Goal: Navigation & Orientation: Find specific page/section

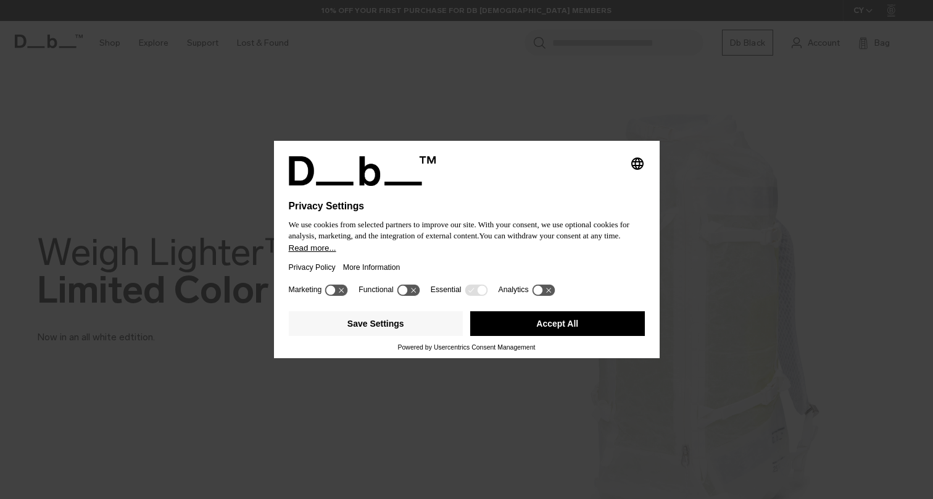
click at [551, 330] on button "Accept All" at bounding box center [557, 323] width 175 height 25
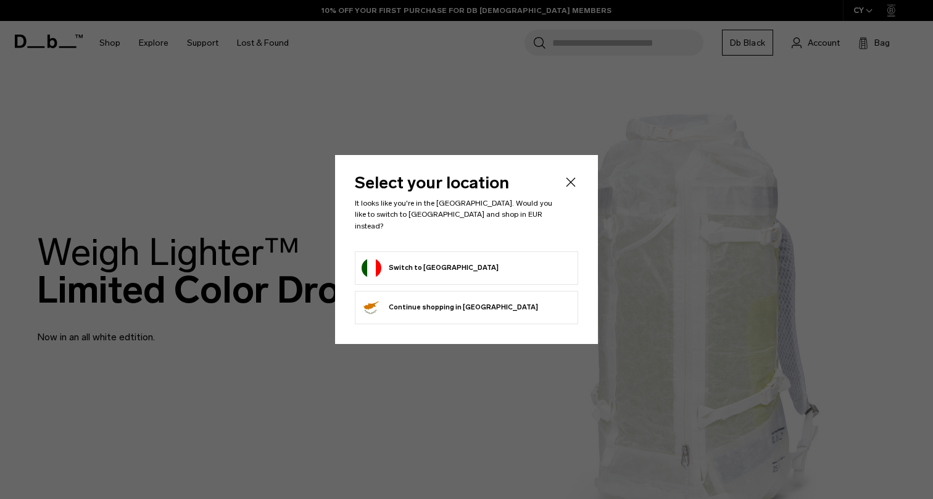
click at [478, 266] on form "Switch to [GEOGRAPHIC_DATA]" at bounding box center [467, 268] width 210 height 20
click at [403, 265] on button "Switch to [GEOGRAPHIC_DATA]" at bounding box center [430, 268] width 137 height 20
click at [398, 258] on button "Switch to [GEOGRAPHIC_DATA]" at bounding box center [430, 268] width 137 height 20
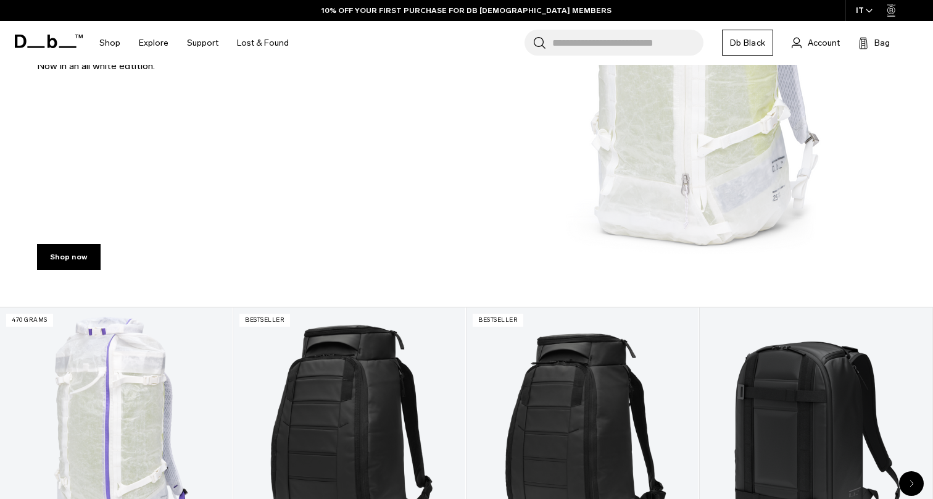
scroll to position [346, 0]
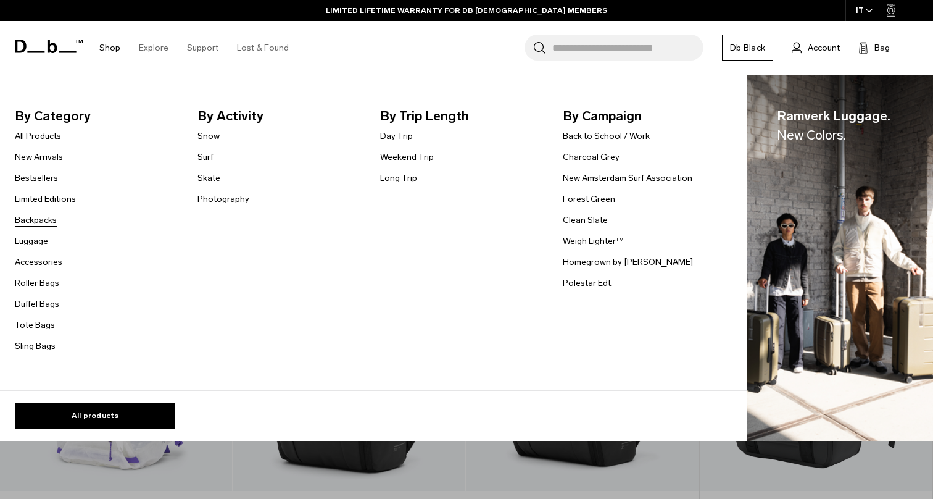
click at [28, 218] on link "Backpacks" at bounding box center [36, 220] width 42 height 13
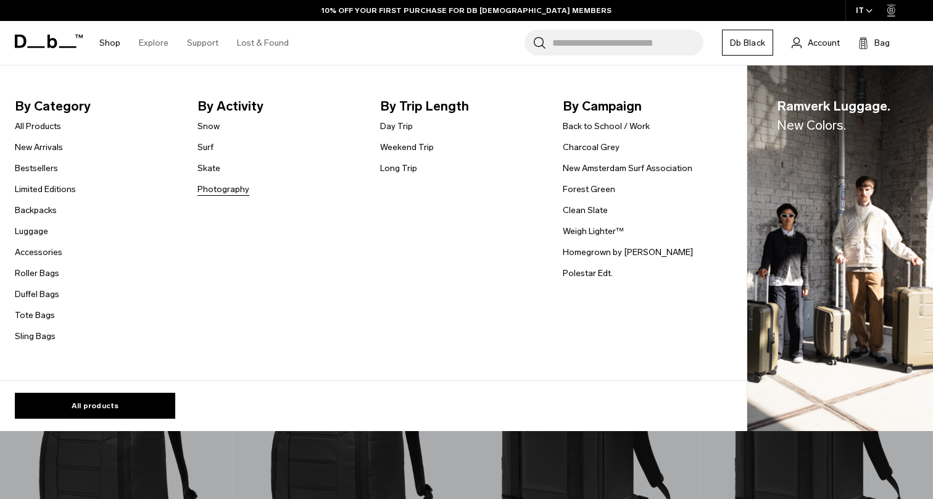
click at [206, 186] on link "Photography" at bounding box center [224, 189] width 52 height 13
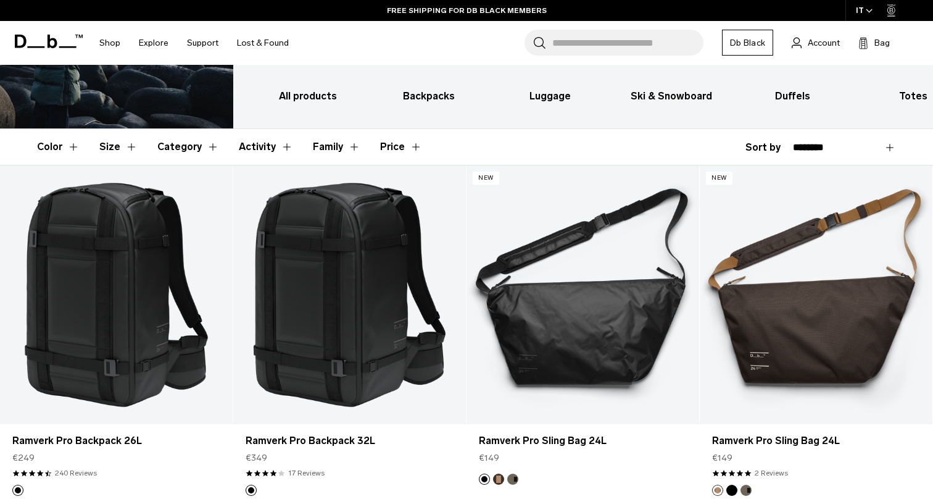
scroll to position [91, 0]
